Goal: Task Accomplishment & Management: Manage account settings

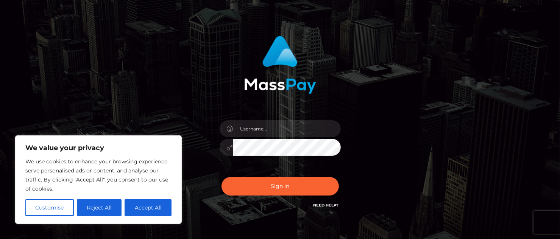
scroll to position [38, 0]
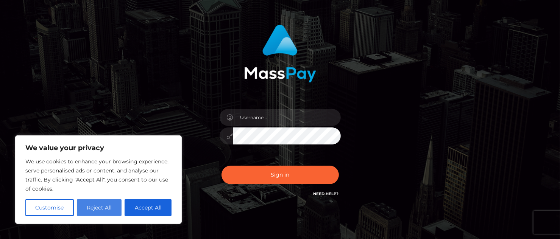
click at [103, 205] on button "Reject All" at bounding box center [99, 207] width 45 height 17
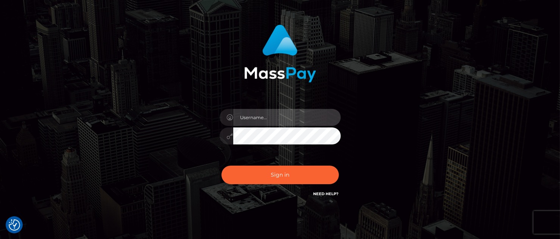
click at [285, 117] on input "text" at bounding box center [286, 117] width 107 height 17
type input "greatlife@usa.com"
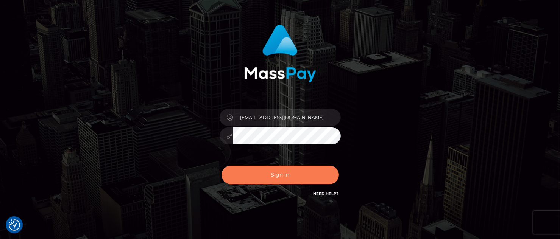
click at [280, 179] on button "Sign in" at bounding box center [279, 175] width 117 height 19
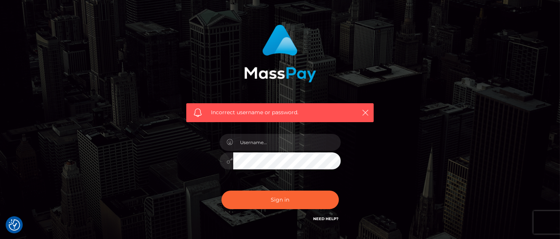
scroll to position [76, 0]
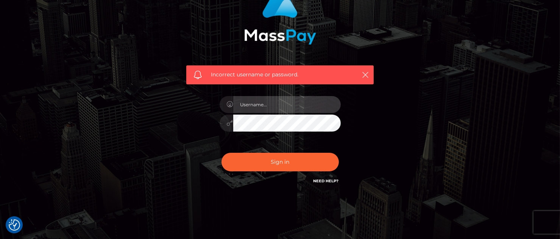
click at [272, 107] on input "text" at bounding box center [286, 104] width 107 height 17
type input "greatlife@usa.com"
click at [229, 125] on icon at bounding box center [230, 123] width 6 height 6
click at [229, 123] on icon at bounding box center [230, 123] width 6 height 6
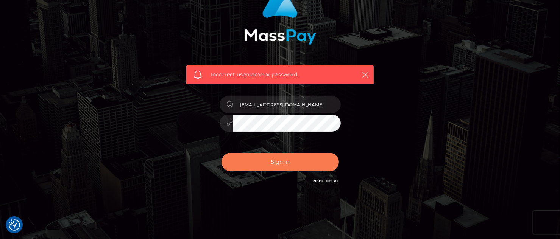
click at [286, 162] on button "Sign in" at bounding box center [279, 162] width 117 height 19
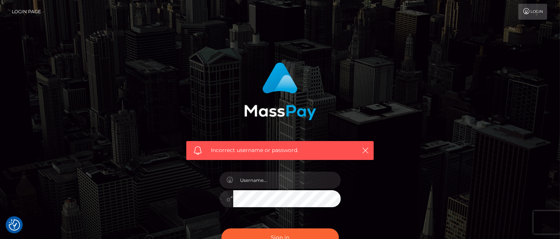
click at [418, 15] on div "Login" at bounding box center [297, 12] width 501 height 16
